Goal: Check status: Check status

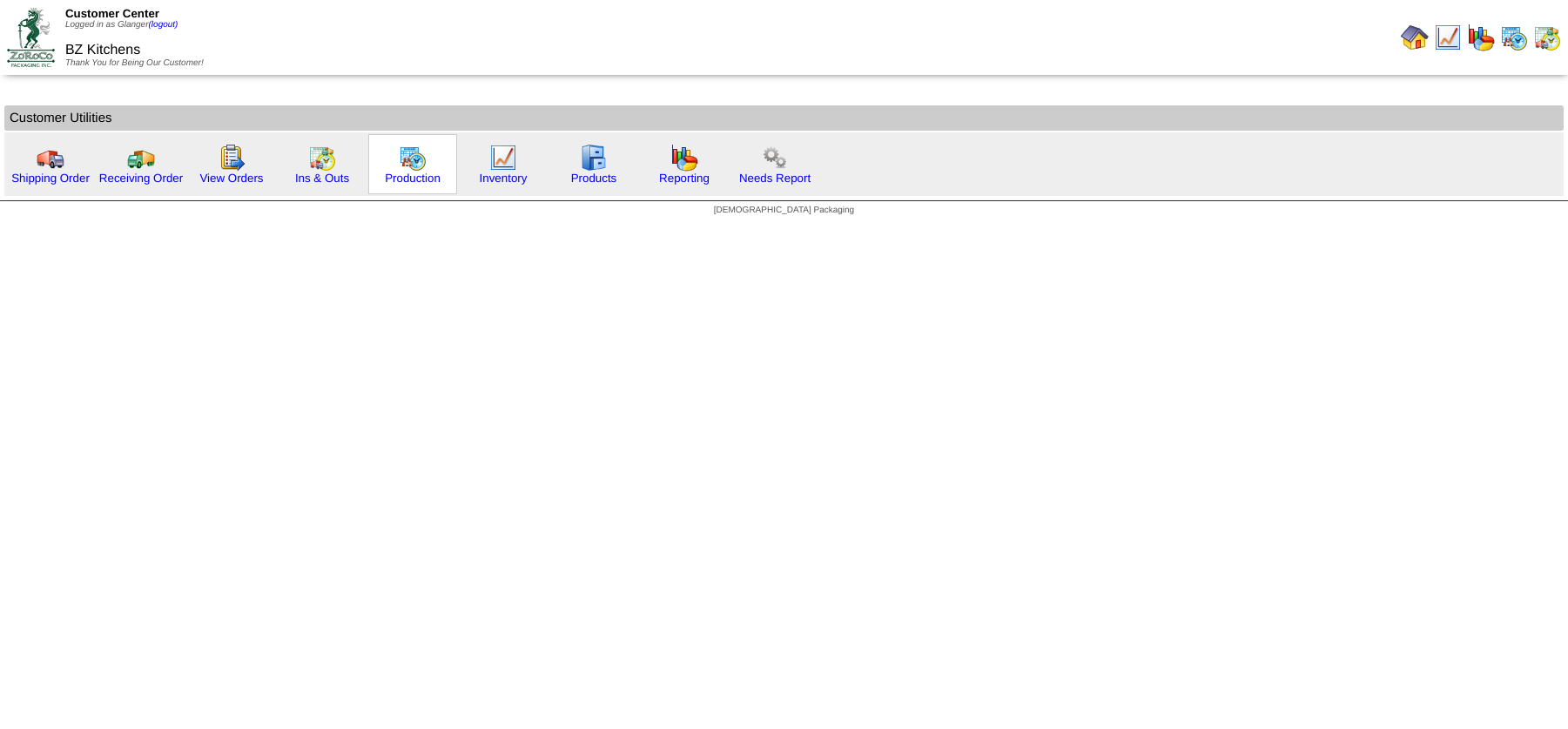
click at [404, 168] on img at bounding box center [413, 158] width 28 height 28
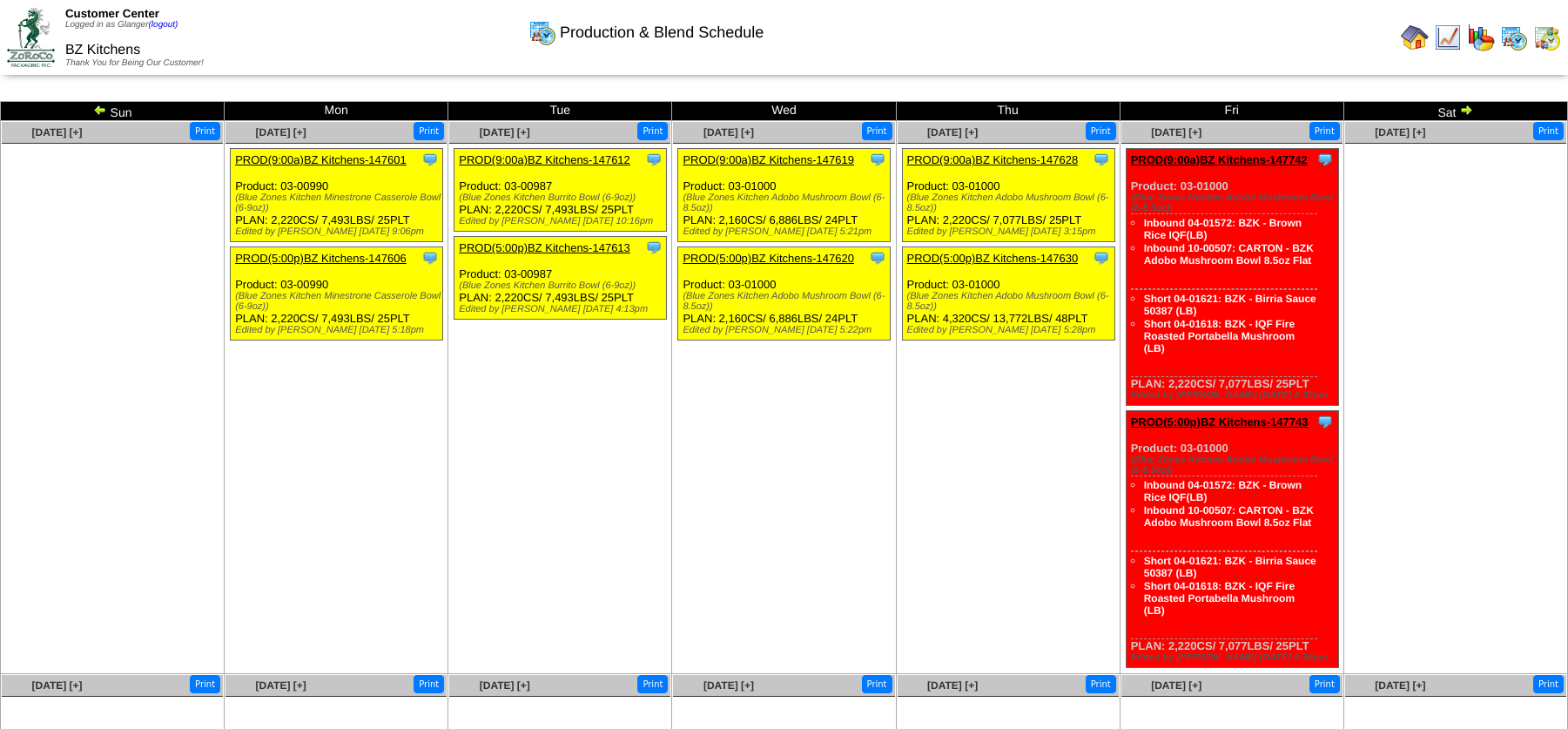
click at [103, 110] on img at bounding box center [100, 110] width 14 height 14
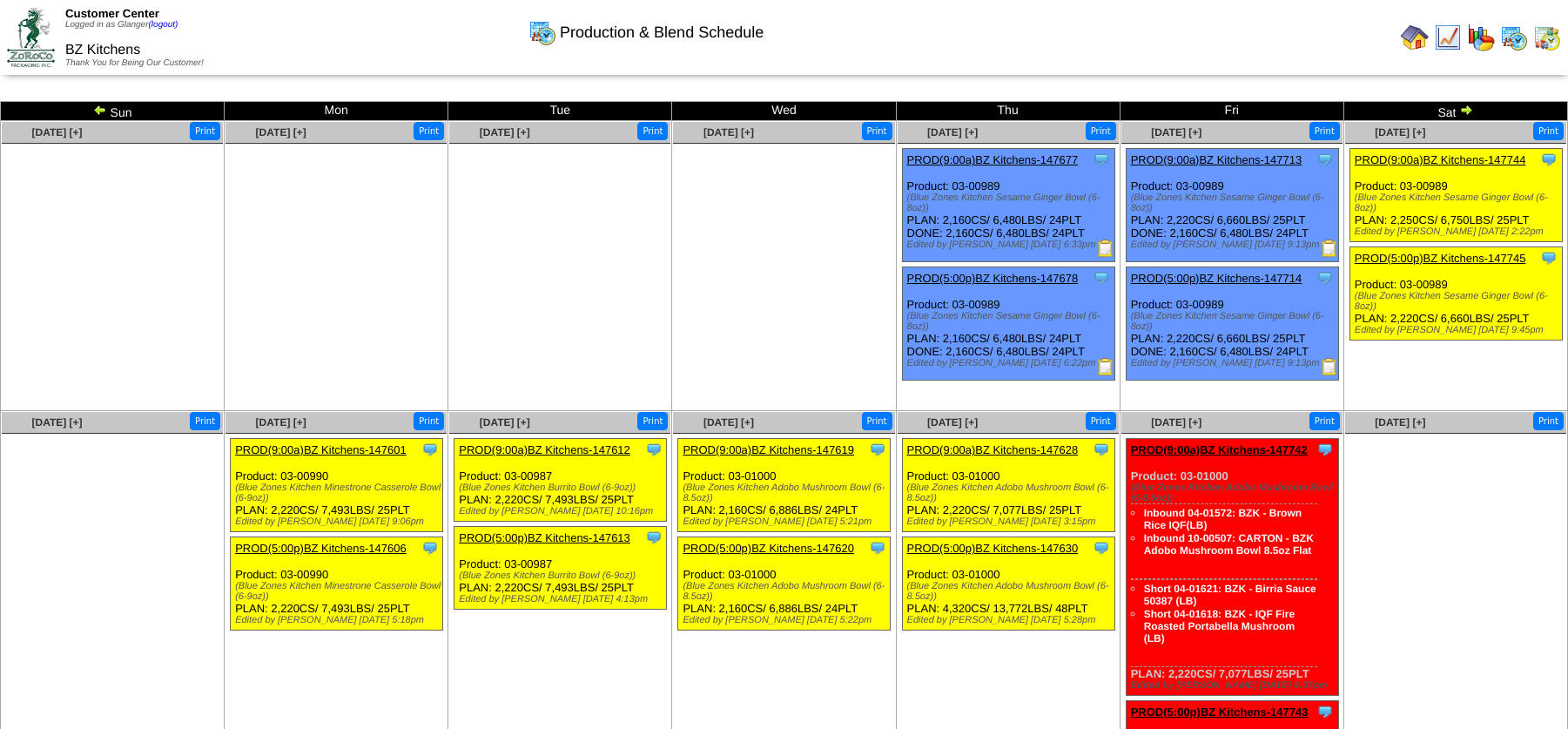
click at [1466, 110] on img at bounding box center [1466, 110] width 14 height 14
